Goal: Navigation & Orientation: Find specific page/section

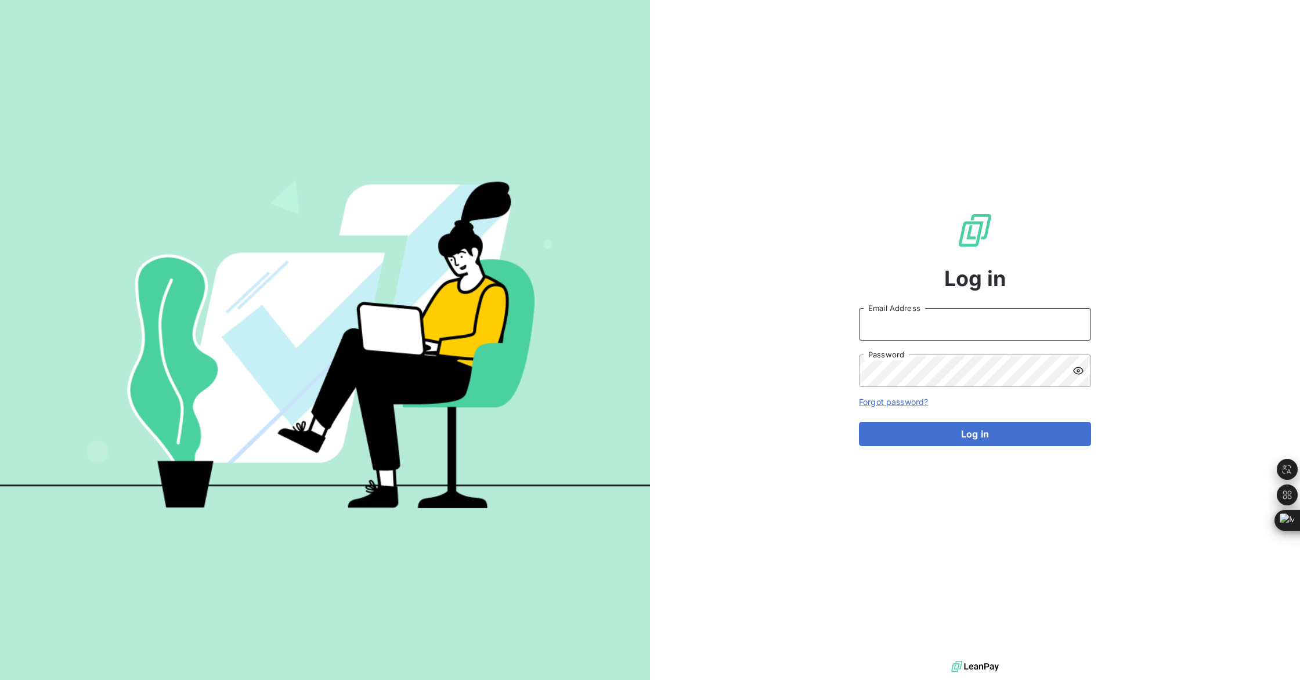
click at [914, 327] on input "Email Address" at bounding box center [975, 324] width 232 height 32
type input "[EMAIL_ADDRESS][PERSON_NAME][DOMAIN_NAME]"
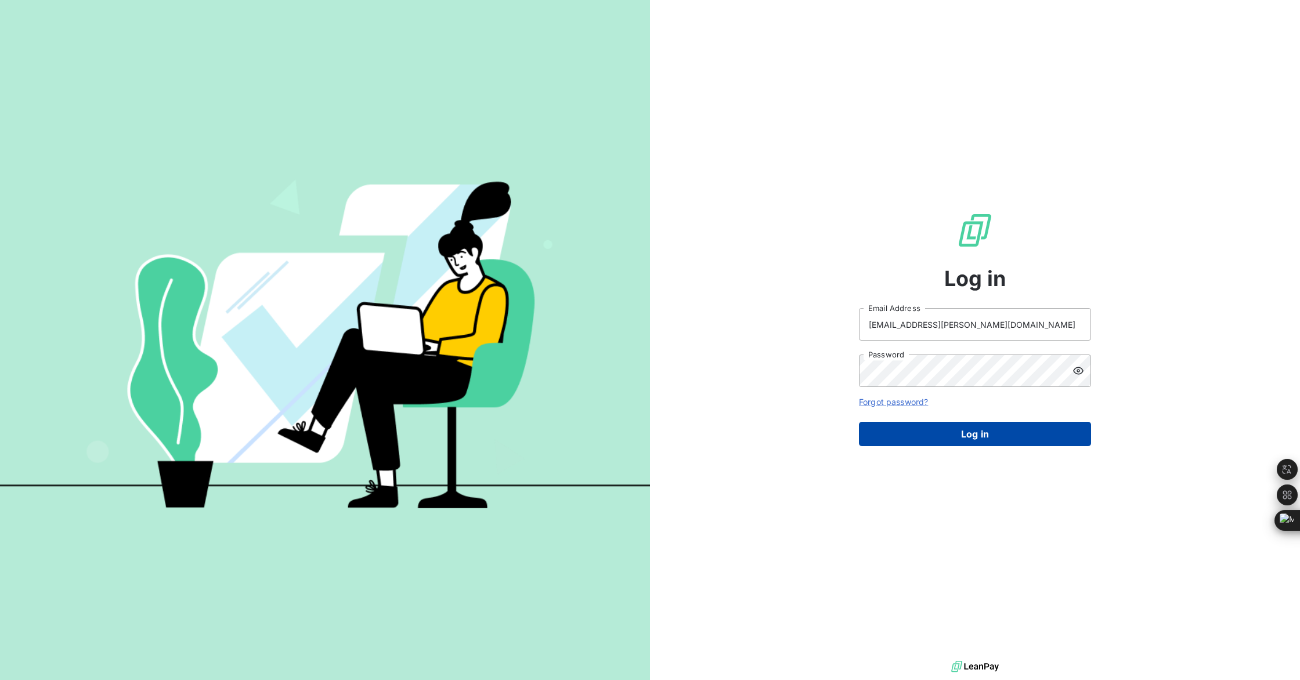
click at [964, 443] on button "Log in" at bounding box center [975, 434] width 232 height 24
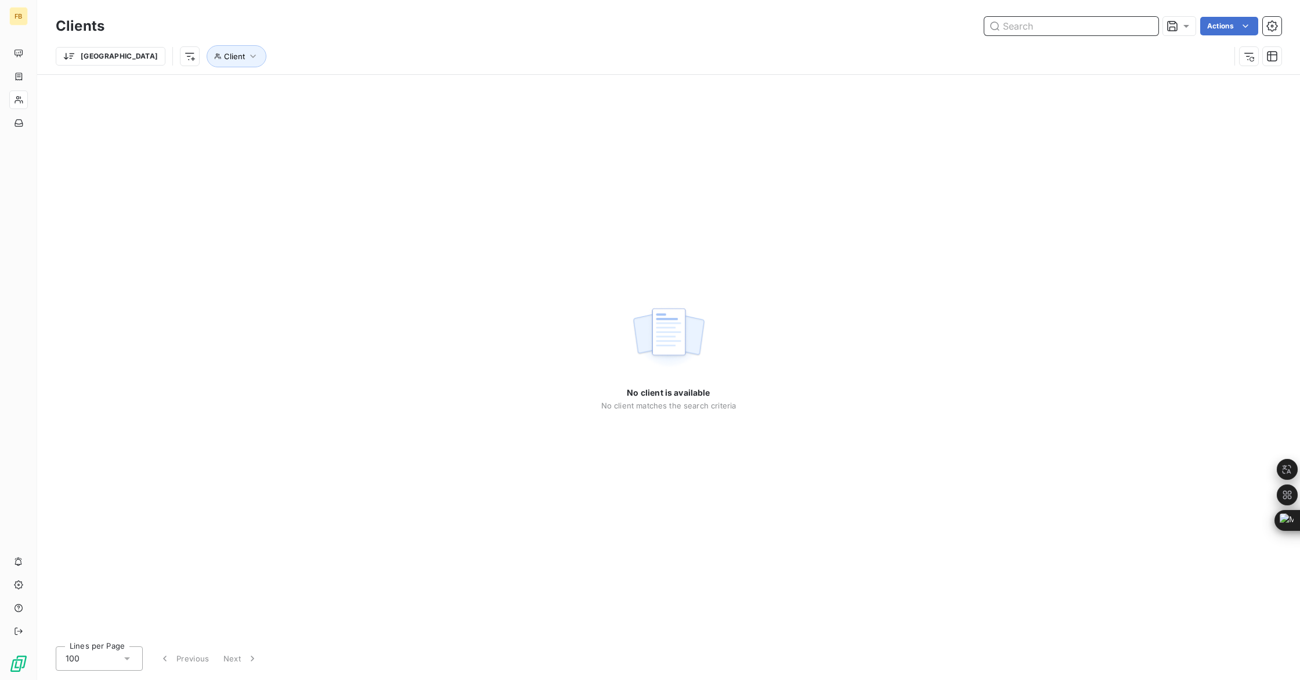
click at [1028, 28] on input "text" at bounding box center [1071, 26] width 174 height 19
paste input "1024005058"
type input "1024005058"
click at [247, 61] on icon "button" at bounding box center [253, 56] width 12 height 12
click at [305, 88] on div at bounding box center [360, 86] width 167 height 24
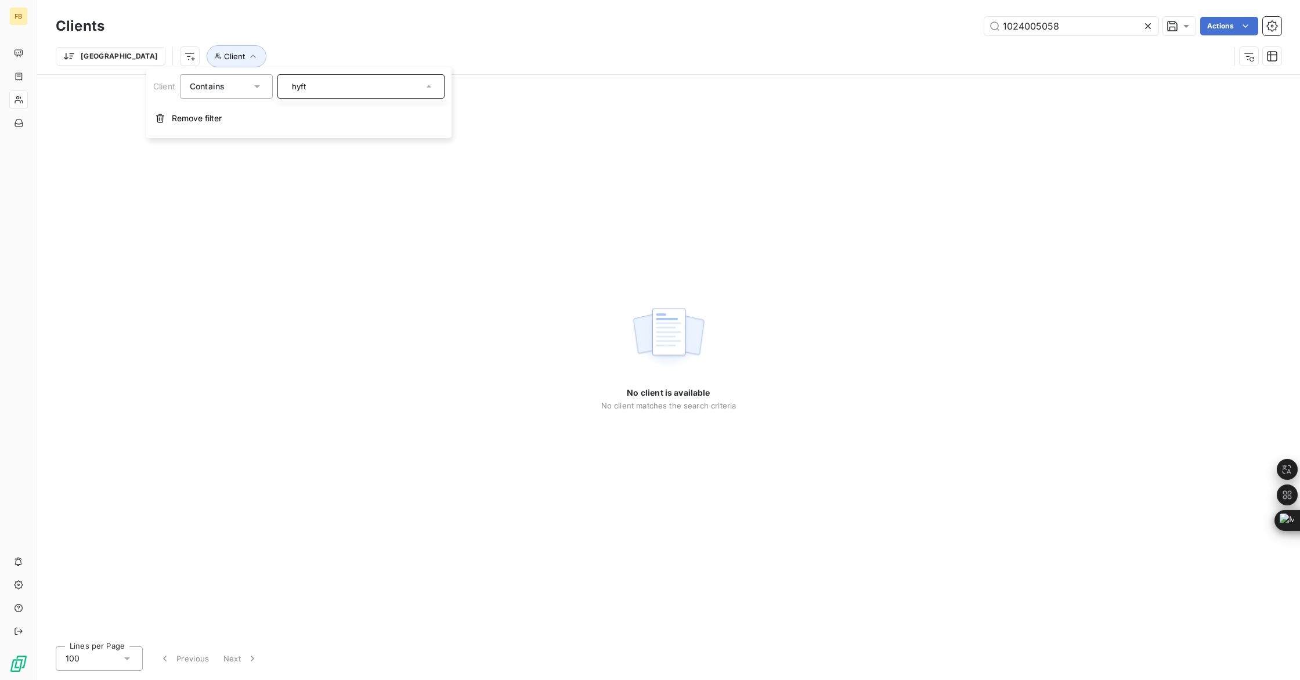
type input "hyfte"
click at [1145, 26] on icon at bounding box center [1148, 26] width 12 height 12
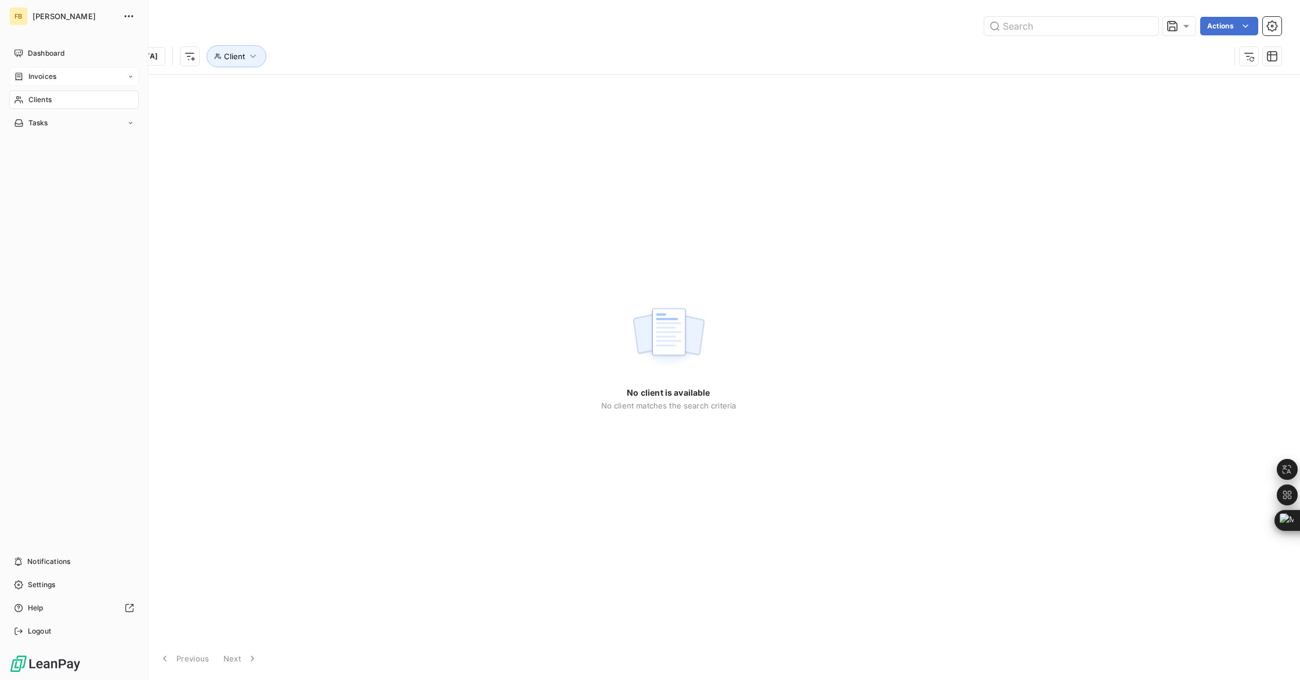
click at [40, 76] on span "Invoices" at bounding box center [42, 76] width 28 height 10
click at [39, 146] on span "Clients" at bounding box center [39, 146] width 23 height 10
click at [1068, 24] on input "text" at bounding box center [1071, 26] width 174 height 19
drag, startPoint x: 1043, startPoint y: 28, endPoint x: 962, endPoint y: 26, distance: 81.2
click at [962, 26] on div "hyft Actions" at bounding box center [699, 26] width 1163 height 19
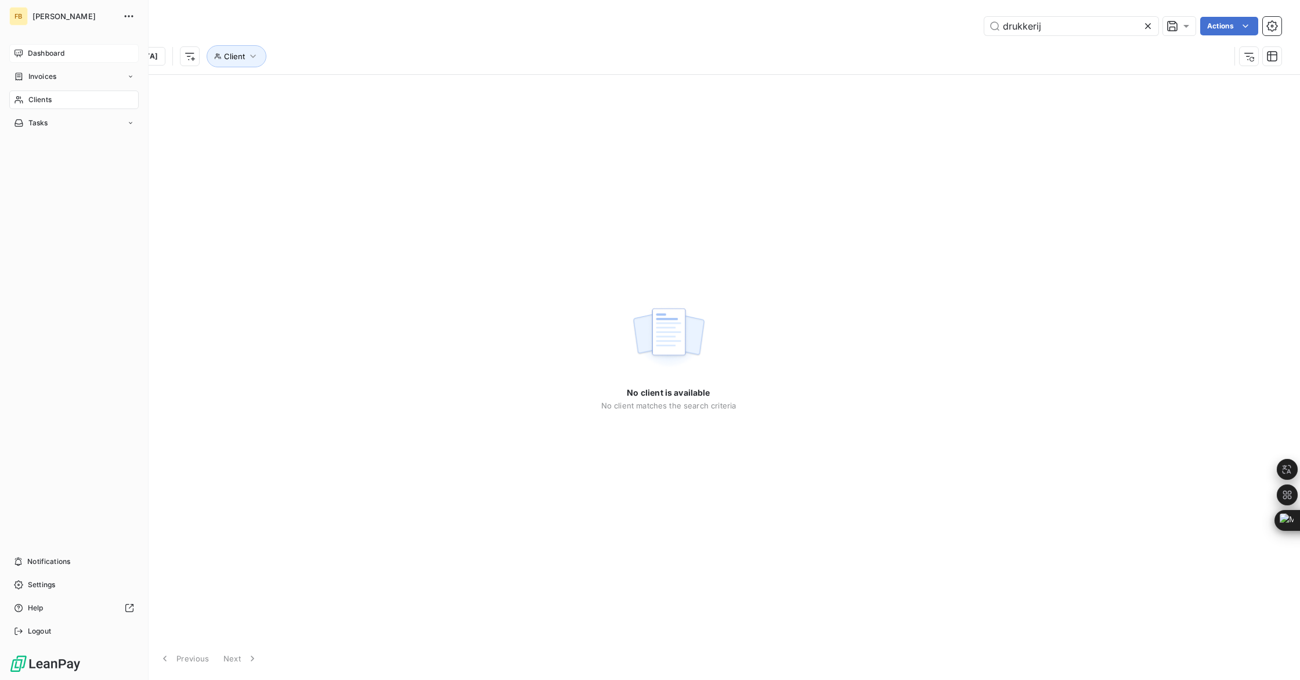
type input "drukkerij"
click at [35, 52] on span "Dashboard" at bounding box center [46, 53] width 37 height 10
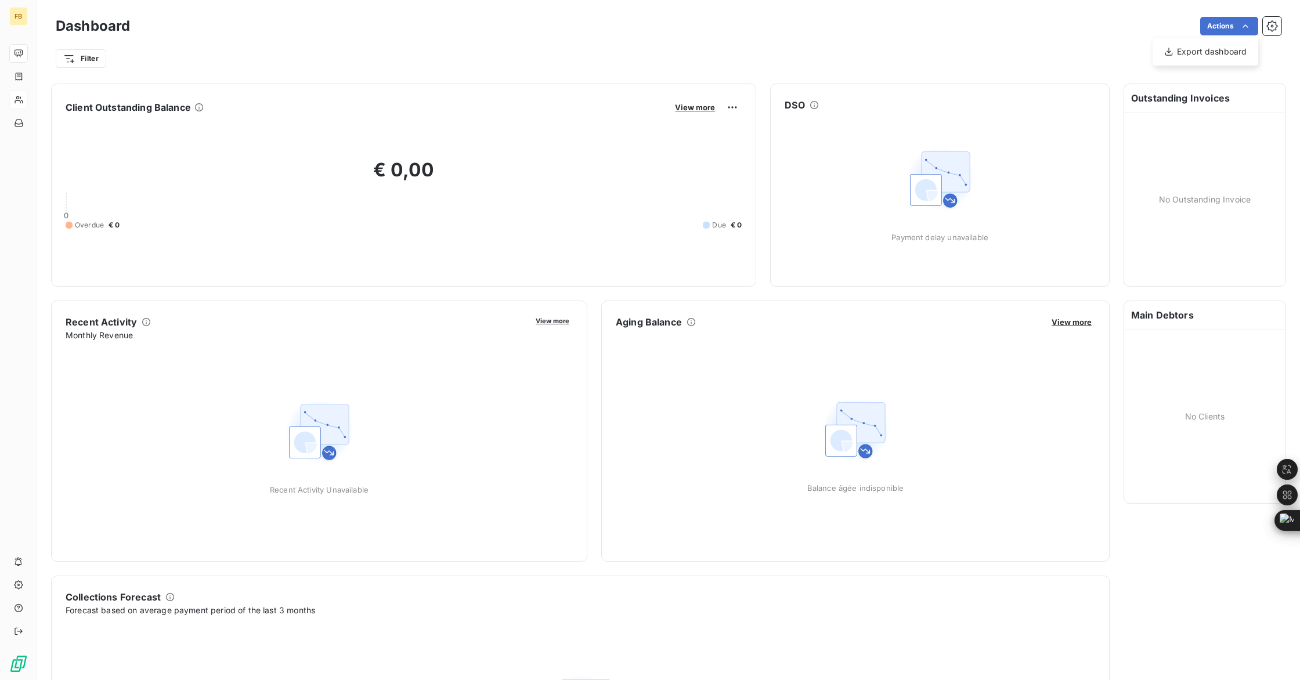
click at [1244, 29] on html "FB Dashboard Actions Export dashboard Filter Client Outstanding Balance View mo…" at bounding box center [650, 340] width 1300 height 680
click at [1274, 28] on icon "button" at bounding box center [1272, 26] width 12 height 12
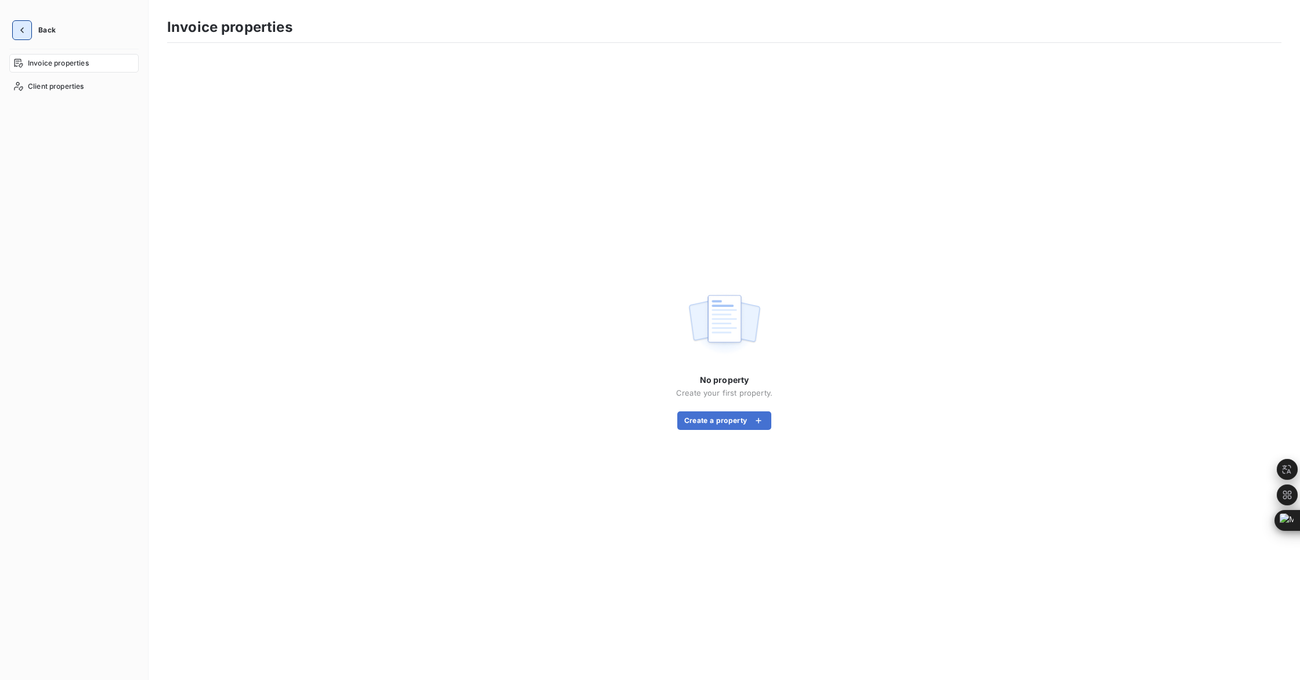
click at [19, 33] on icon "button" at bounding box center [22, 30] width 12 height 12
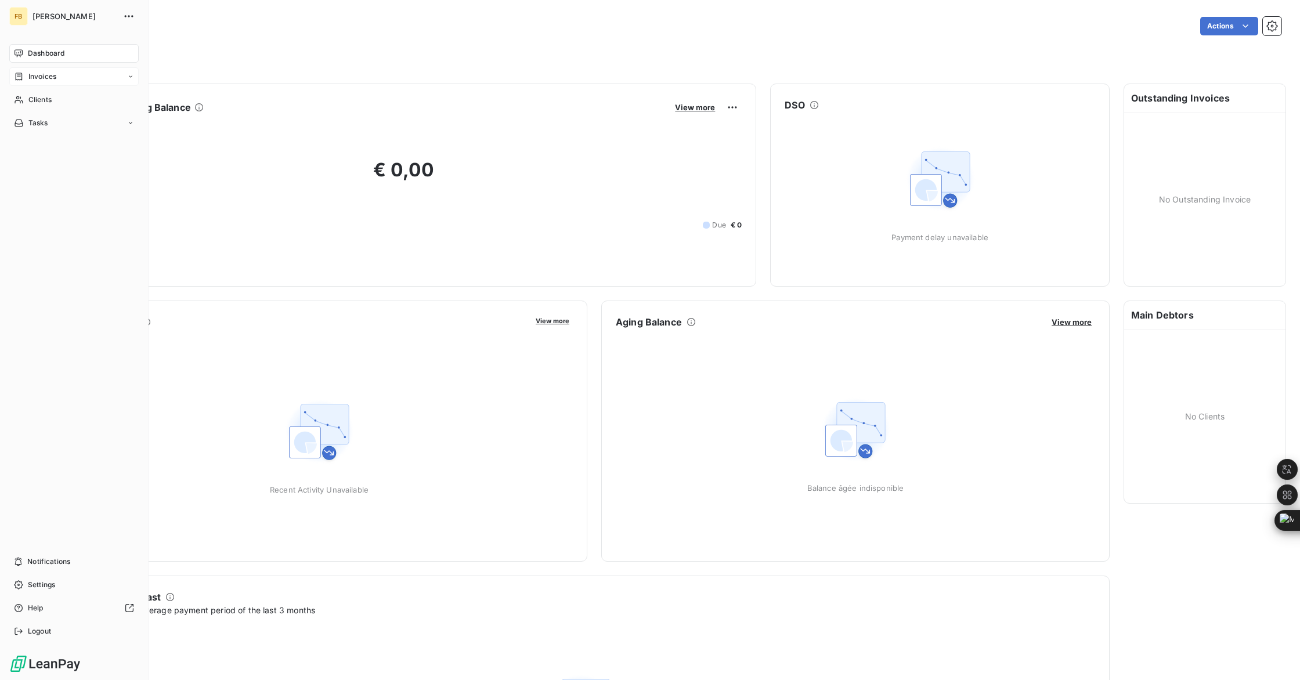
click at [35, 79] on span "Invoices" at bounding box center [42, 76] width 28 height 10
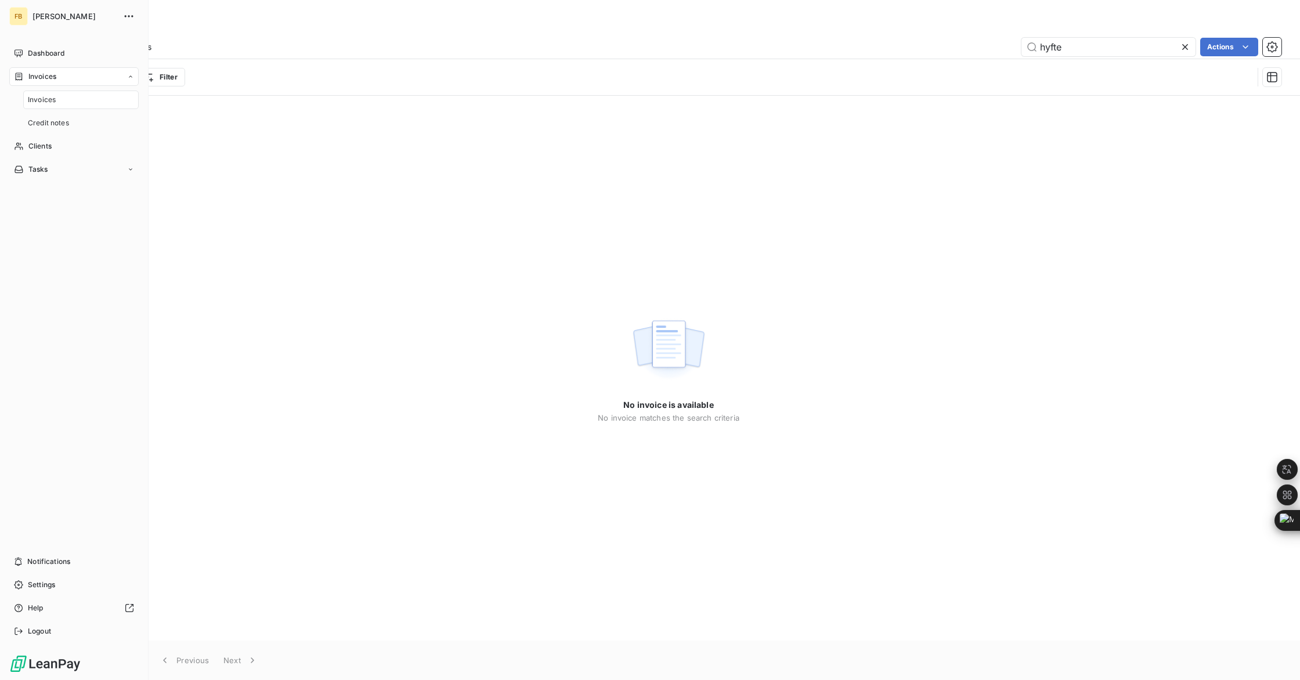
click at [36, 105] on div "Invoices" at bounding box center [80, 100] width 115 height 19
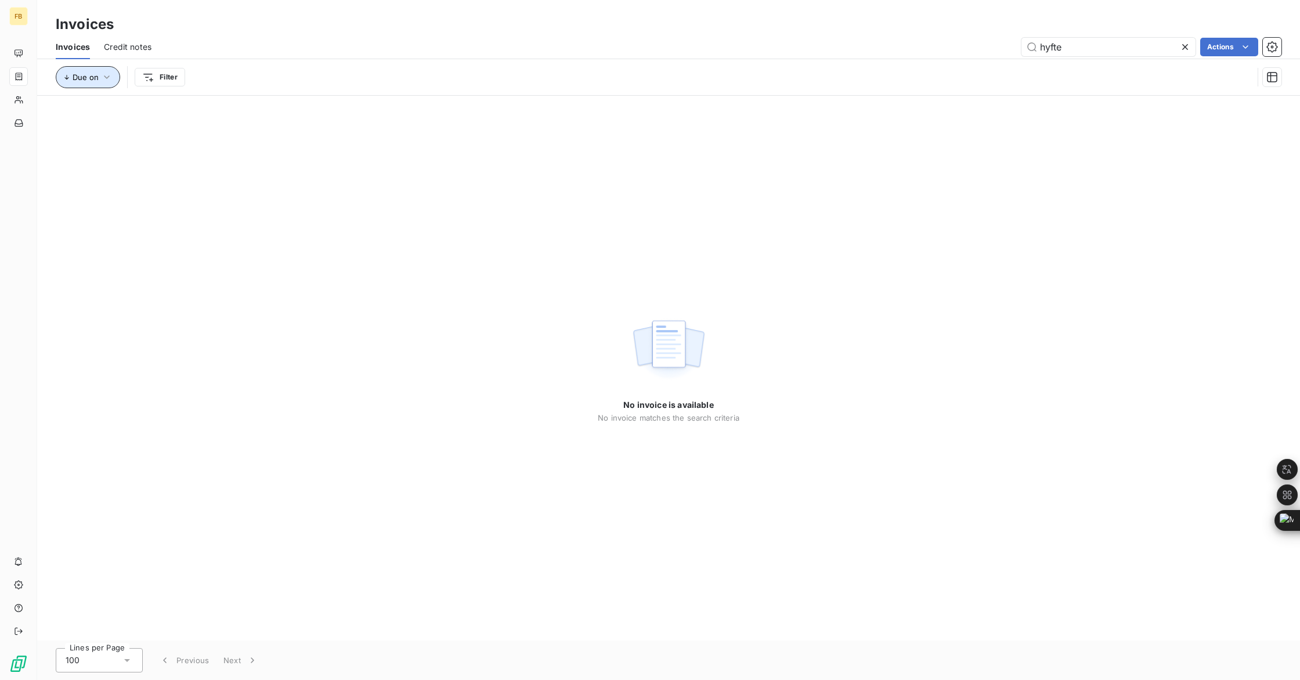
click at [104, 75] on icon "button" at bounding box center [107, 76] width 6 height 3
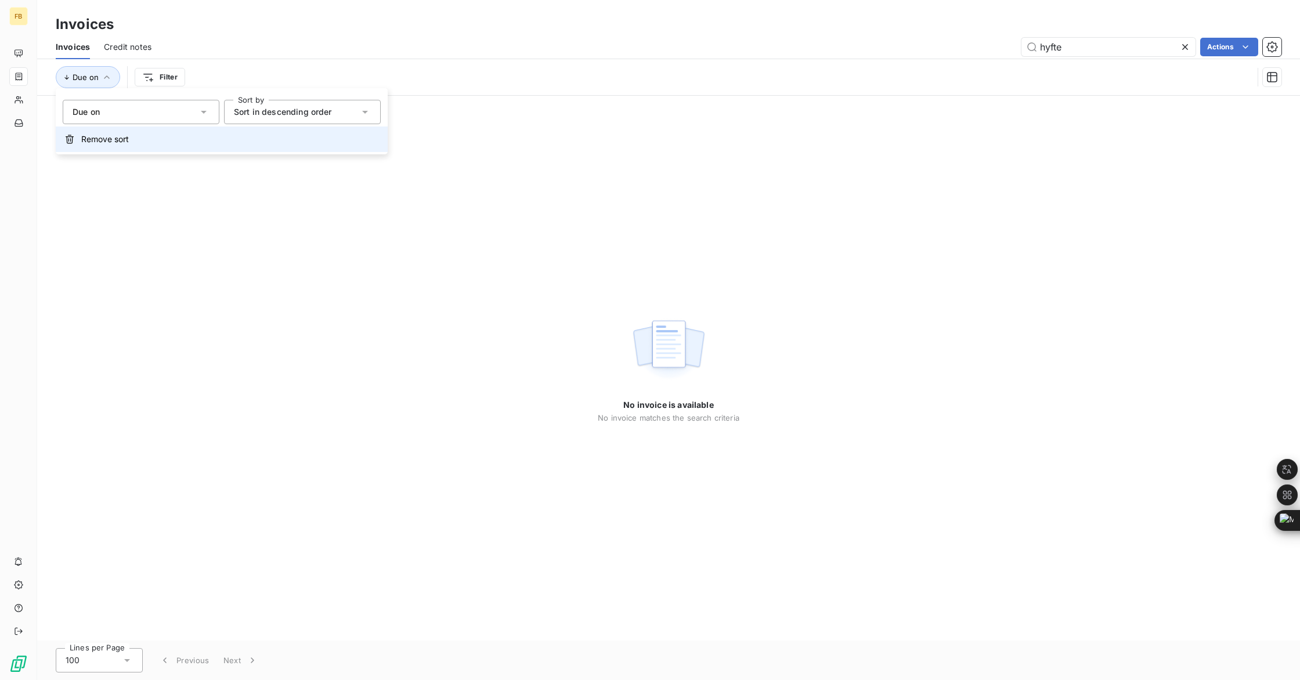
click at [92, 139] on span "Remove sort" at bounding box center [105, 139] width 48 height 12
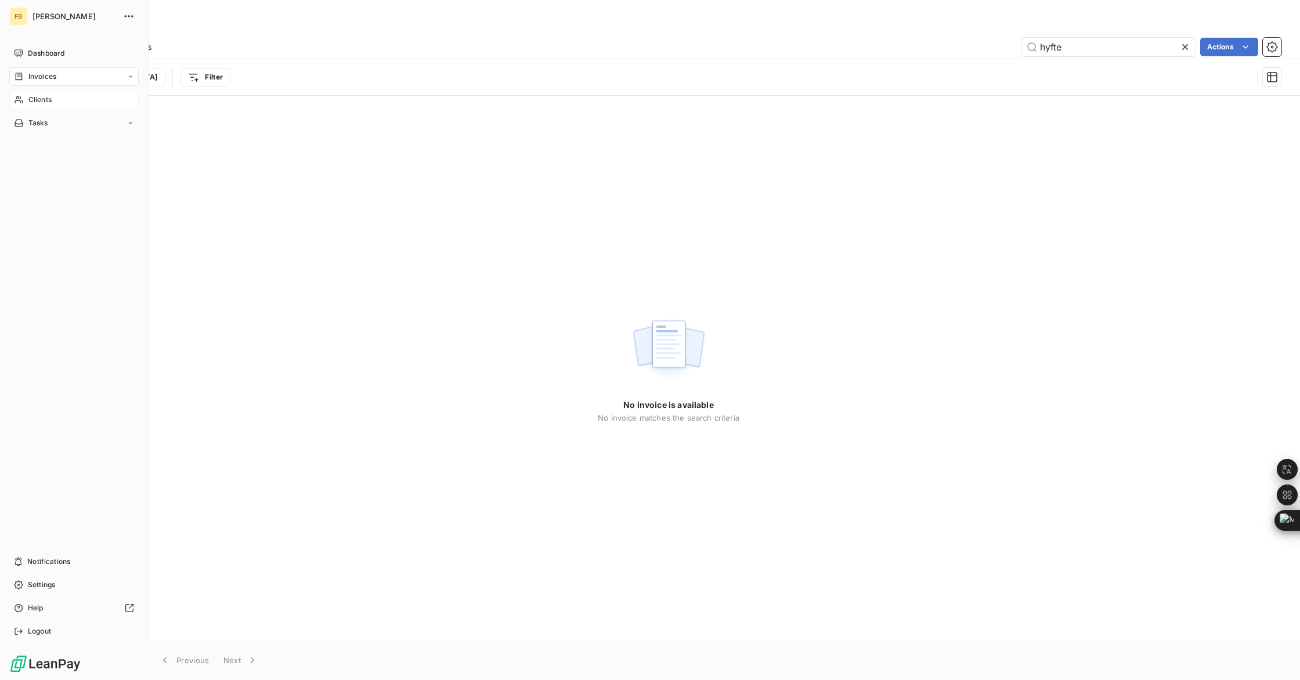
click at [26, 105] on div "Clients" at bounding box center [73, 100] width 129 height 19
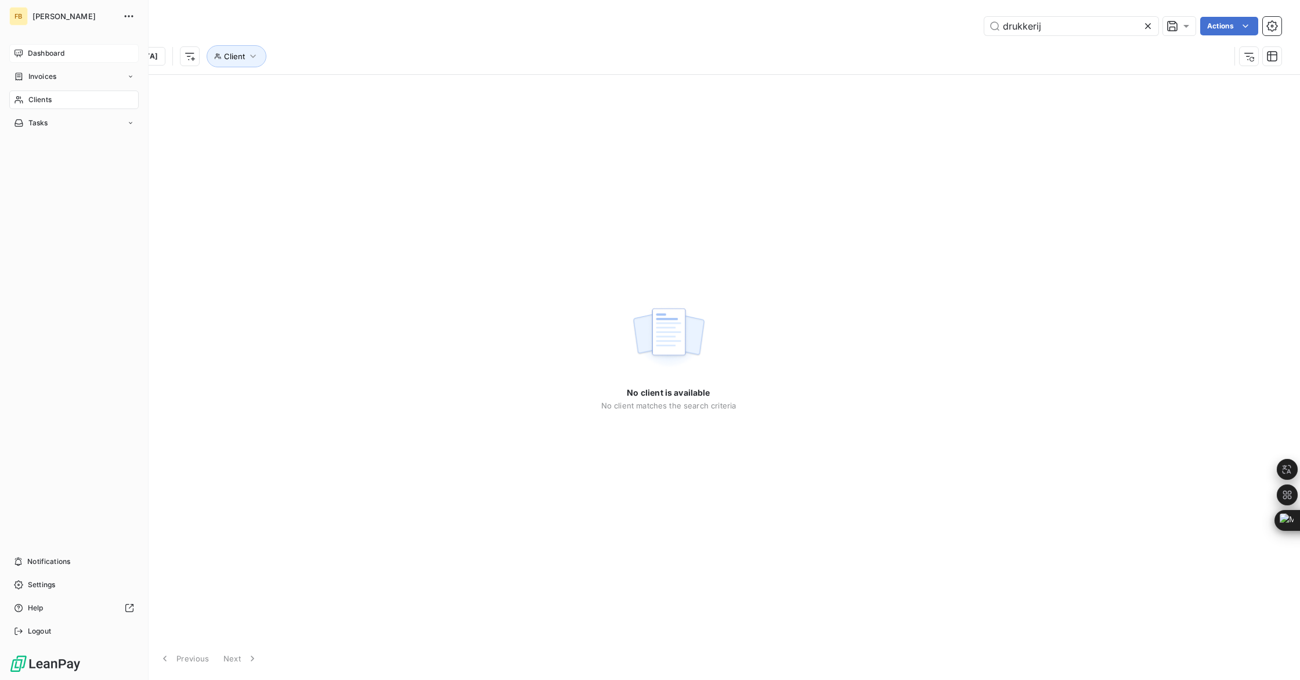
click at [39, 53] on span "Dashboard" at bounding box center [46, 53] width 37 height 10
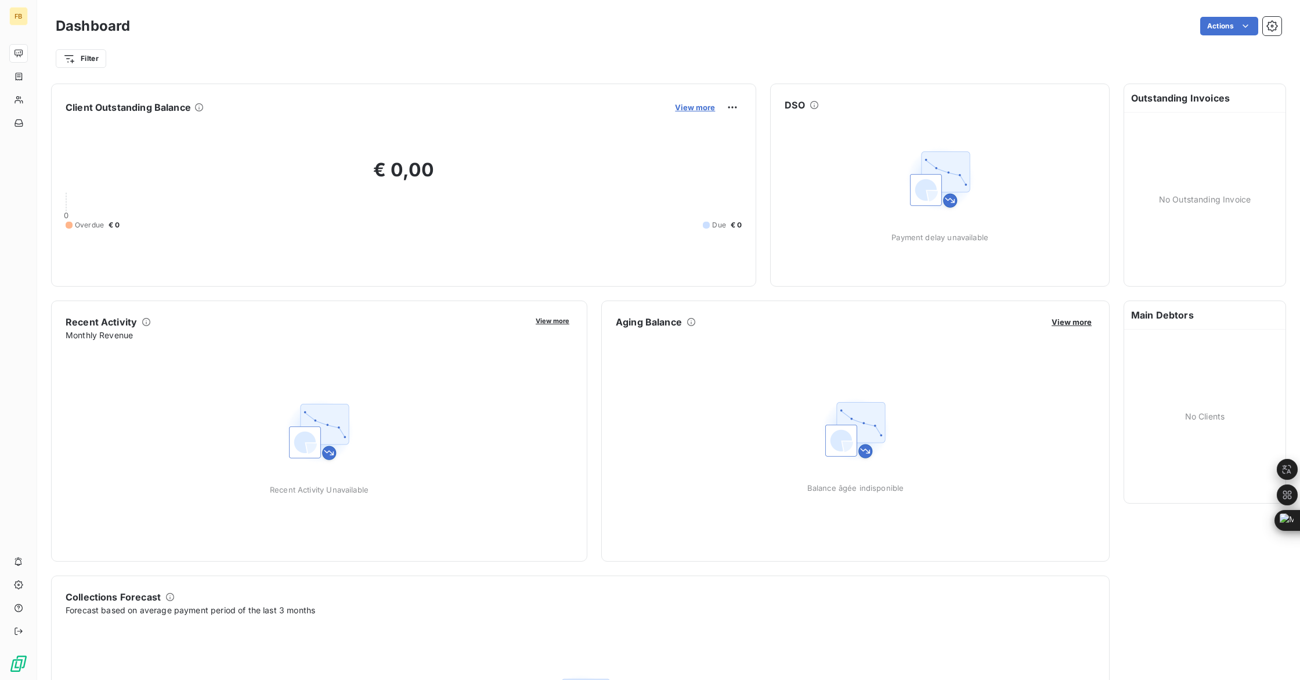
click at [699, 110] on button "View more" at bounding box center [694, 107] width 47 height 10
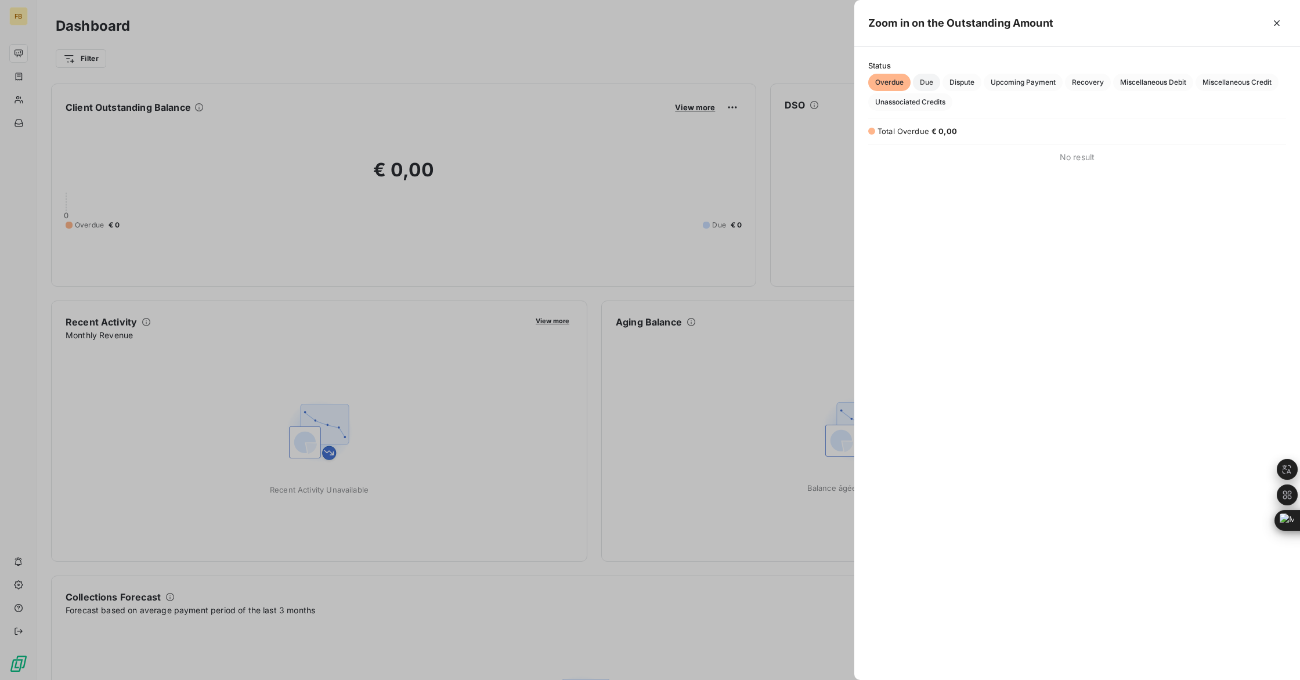
click at [925, 85] on span "Due" at bounding box center [926, 82] width 27 height 17
click at [969, 86] on span "Dispute" at bounding box center [961, 82] width 39 height 17
click at [1004, 86] on span "Upcoming Payment" at bounding box center [1022, 82] width 79 height 17
click at [1274, 23] on icon "button" at bounding box center [1277, 23] width 12 height 12
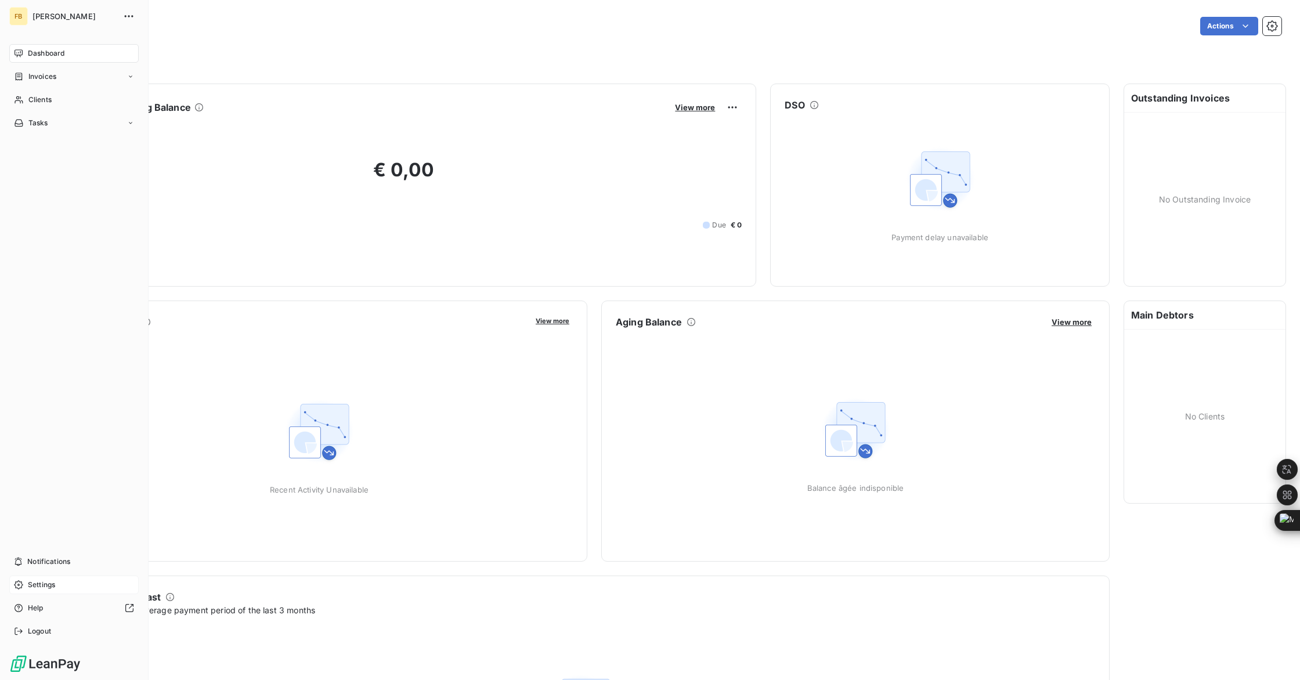
click at [45, 589] on span "Settings" at bounding box center [41, 585] width 27 height 10
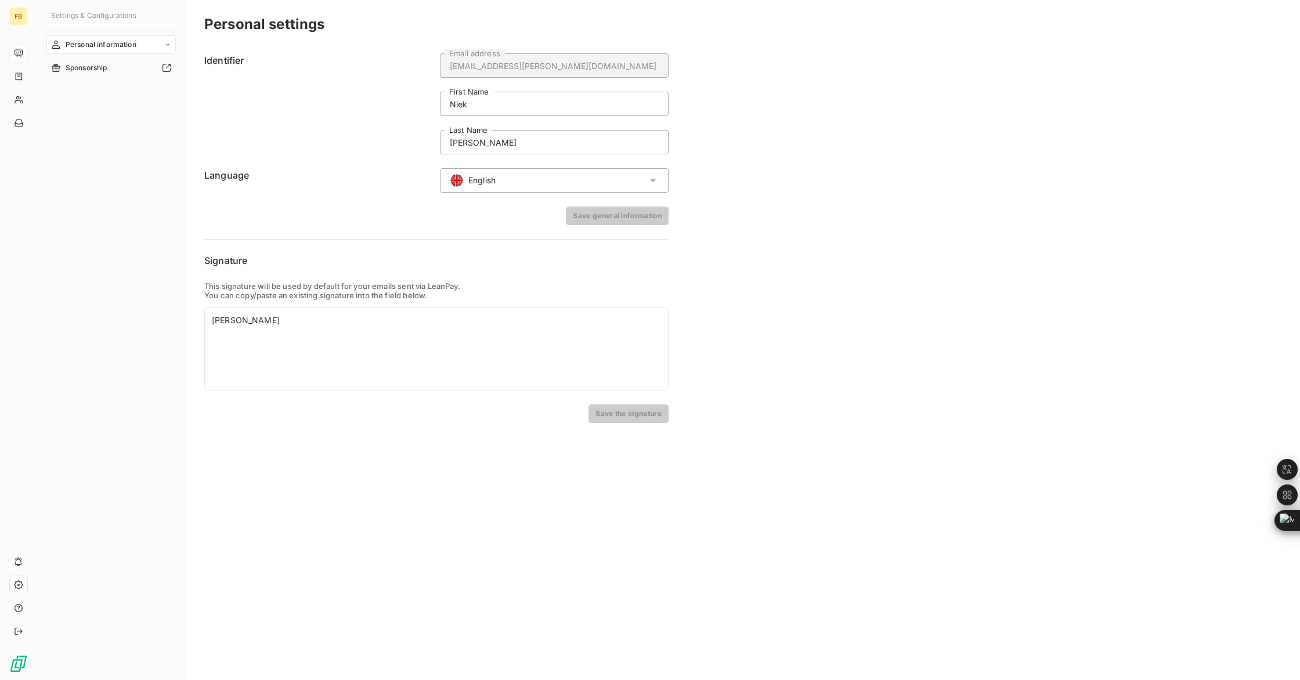
click at [481, 182] on span "English" at bounding box center [481, 181] width 27 height 12
click at [74, 70] on span "Sponsorship" at bounding box center [87, 68] width 42 height 10
click at [34, 49] on span "Dashboard" at bounding box center [46, 53] width 37 height 10
